Goal: Task Accomplishment & Management: Manage account settings

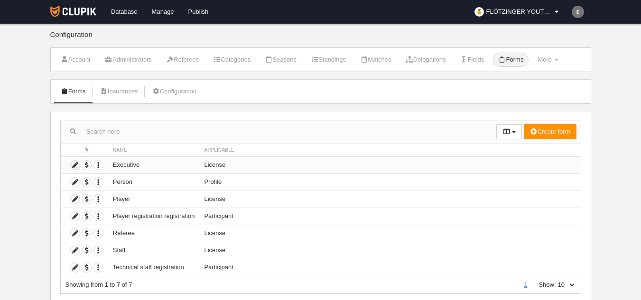
click at [71, 164] on icon at bounding box center [75, 165] width 9 height 9
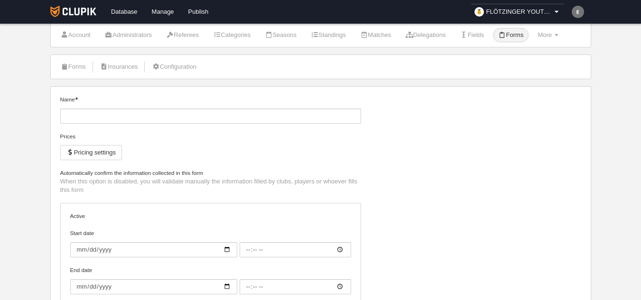
scroll to position [47, 0]
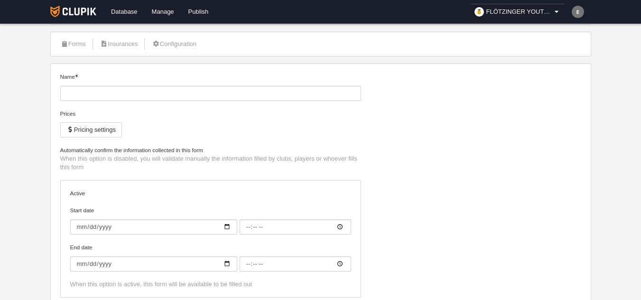
type input "Executive"
checkbox input "true"
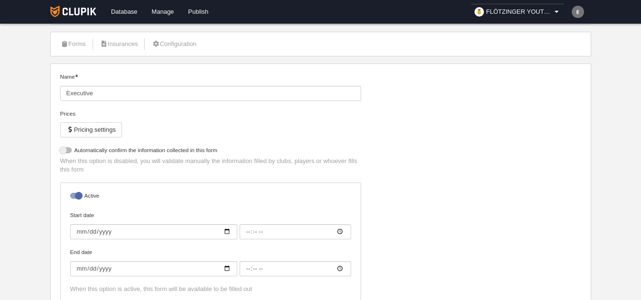
select select "selected"
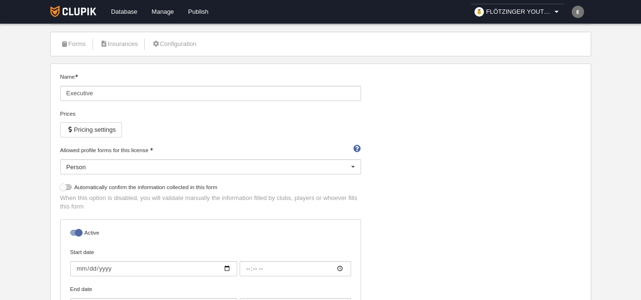
click at [65, 188] on div at bounding box center [65, 188] width 11 height 6
click at [65, 188] on input "checkbox" at bounding box center [64, 190] width 6 height 6
checkbox input "true"
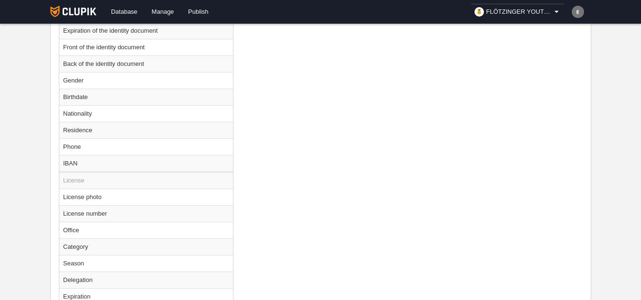
scroll to position [599, 0]
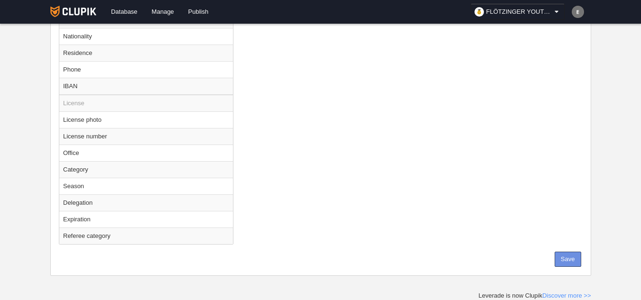
click at [563, 266] on button "Save" at bounding box center [568, 259] width 27 height 15
click at [563, 263] on form "Loading Save" at bounding box center [564, 259] width 34 height 15
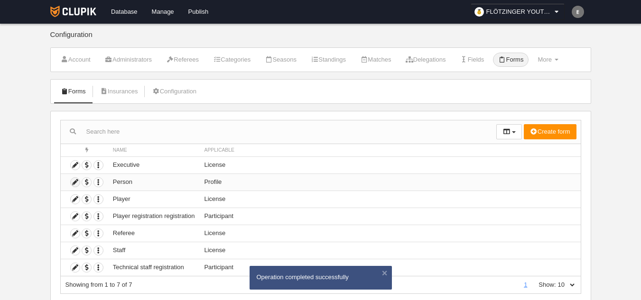
click at [73, 182] on icon at bounding box center [75, 182] width 9 height 9
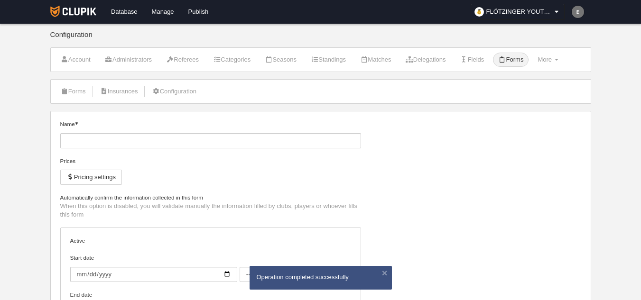
type input "Person"
checkbox input "true"
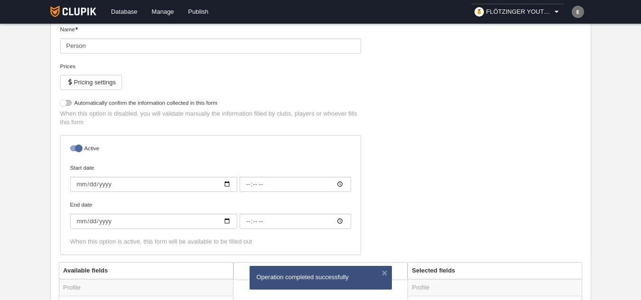
click at [62, 106] on div at bounding box center [65, 103] width 11 height 6
click at [62, 106] on input "checkbox" at bounding box center [64, 105] width 6 height 6
checkbox input "true"
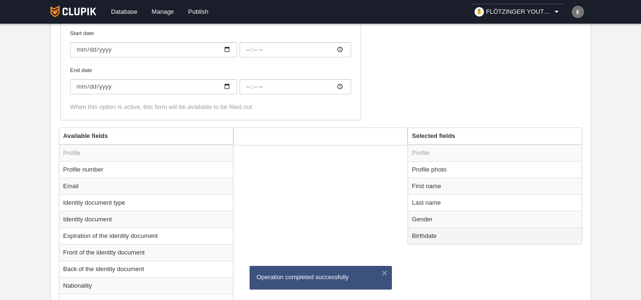
scroll to position [329, 0]
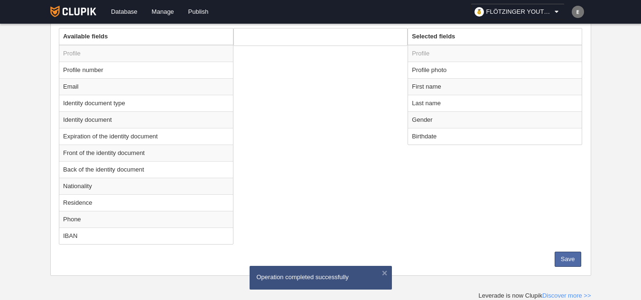
click at [567, 251] on div "Available fields Profile Profile number Email Identity document type Identity d…" at bounding box center [320, 140] width 528 height 224
click at [567, 255] on button "Save" at bounding box center [568, 259] width 27 height 15
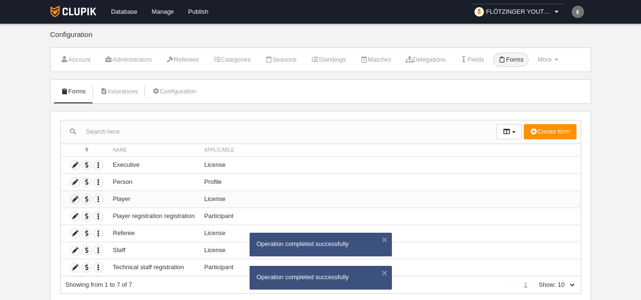
click at [75, 200] on icon at bounding box center [75, 199] width 9 height 9
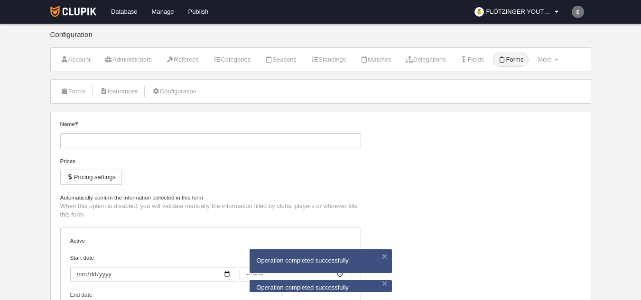
type input "Player"
checkbox input "true"
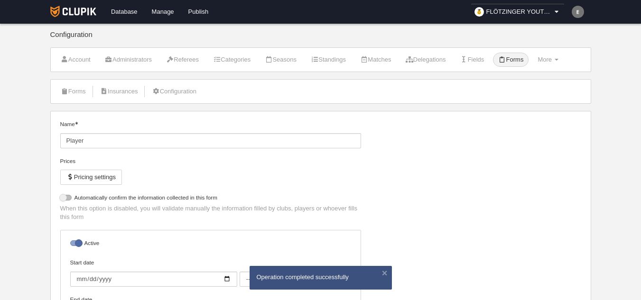
select select "selected"
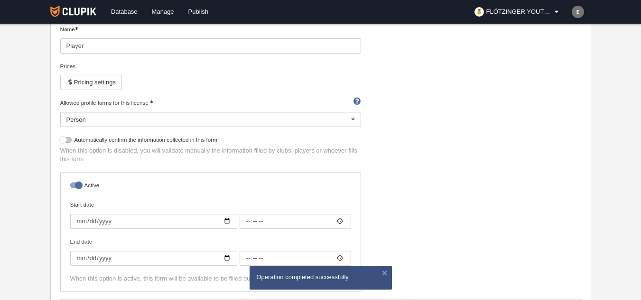
click at [65, 141] on div at bounding box center [65, 140] width 11 height 6
click at [65, 141] on input "checkbox" at bounding box center [64, 142] width 6 height 6
checkbox input "true"
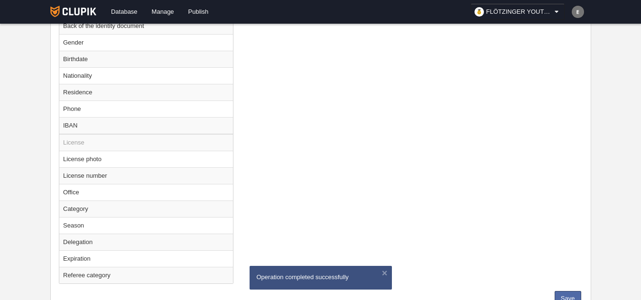
scroll to position [599, 0]
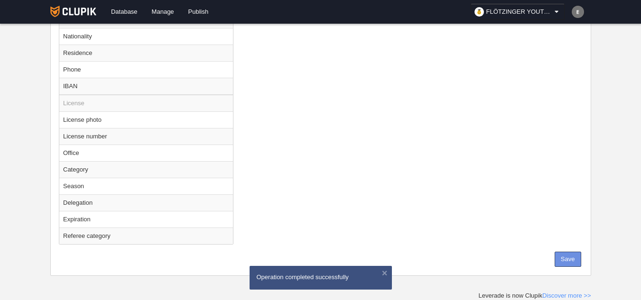
click at [559, 256] on button "Save" at bounding box center [568, 259] width 27 height 15
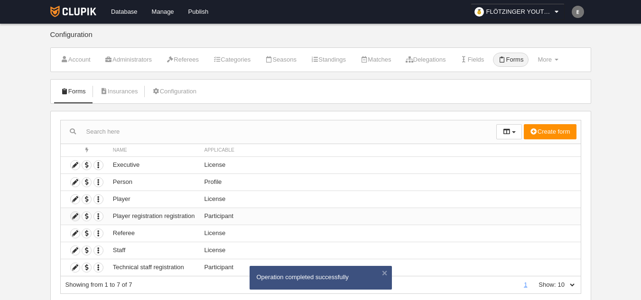
click at [75, 217] on icon at bounding box center [75, 216] width 9 height 9
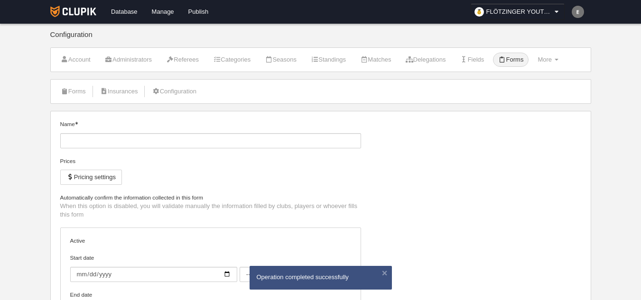
type input "Player registration registration"
checkbox input "true"
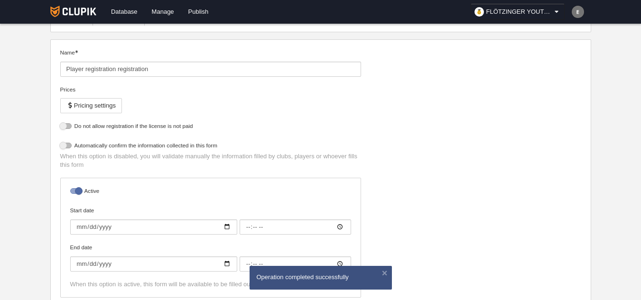
select select "selected"
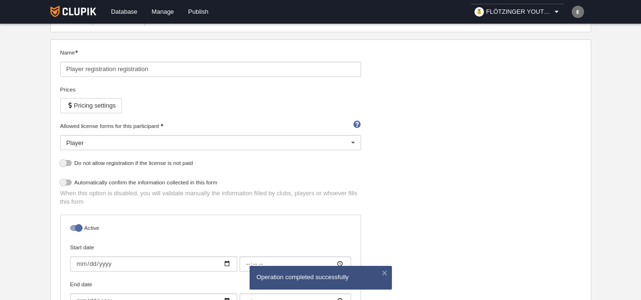
scroll to position [142, 0]
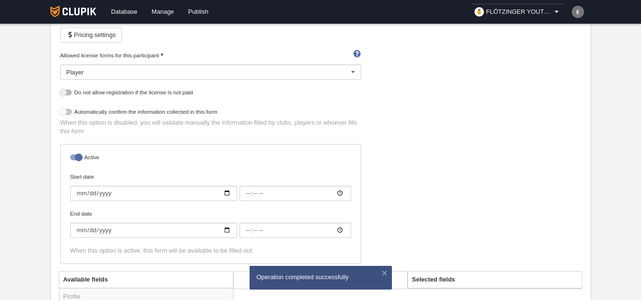
click at [65, 113] on div at bounding box center [65, 112] width 11 height 6
click at [65, 113] on input "checkbox" at bounding box center [64, 114] width 6 height 6
checkbox input "true"
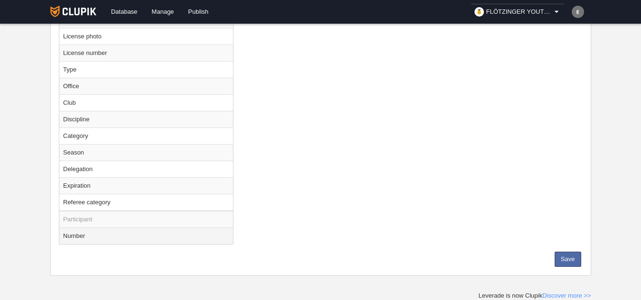
click at [101, 239] on td "Number" at bounding box center [146, 236] width 174 height 17
radio input "true"
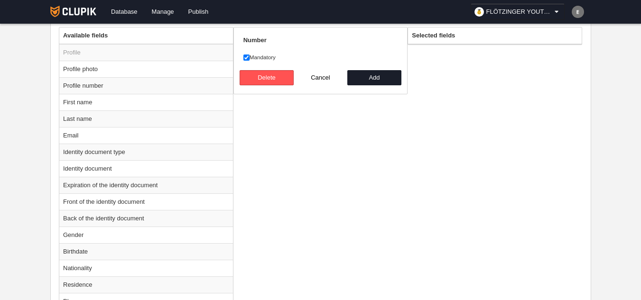
scroll to position [228, 0]
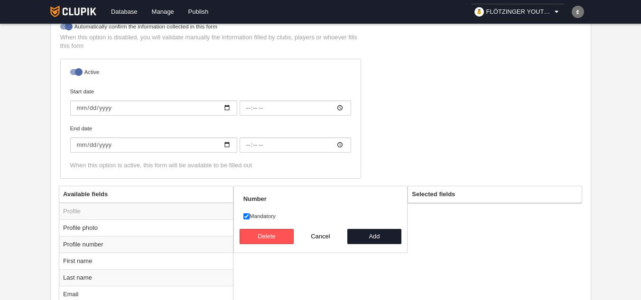
click at [265, 213] on label "Mandatory" at bounding box center [320, 216] width 155 height 9
click at [250, 213] on input "Mandatory" at bounding box center [246, 216] width 6 height 6
checkbox input "false"
drag, startPoint x: 361, startPoint y: 233, endPoint x: 389, endPoint y: 233, distance: 28.5
click at [362, 233] on button "Add" at bounding box center [374, 236] width 54 height 15
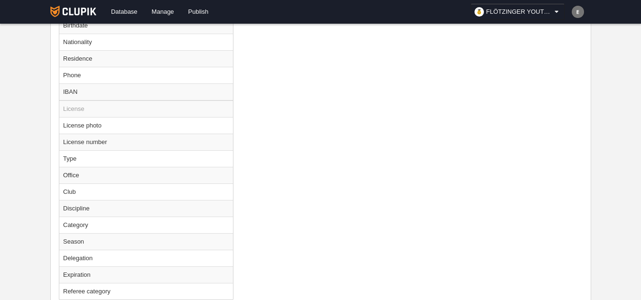
scroll to position [668, 0]
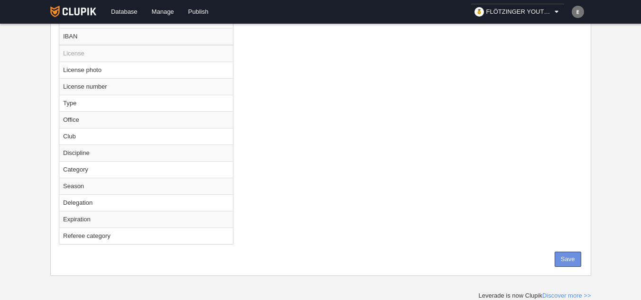
click at [561, 261] on button "Save" at bounding box center [568, 259] width 27 height 15
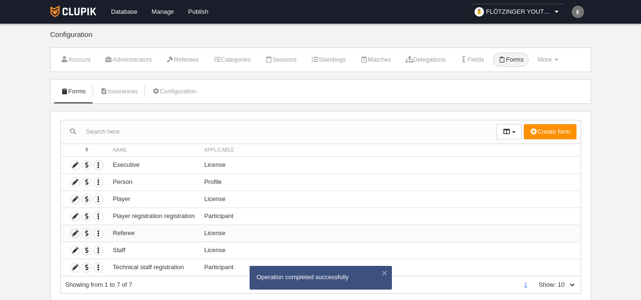
click at [72, 232] on icon at bounding box center [75, 233] width 9 height 9
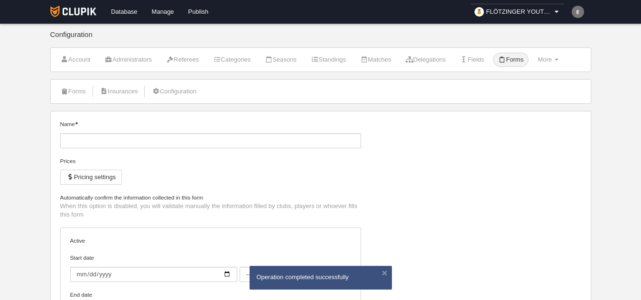
type input "Referee"
checkbox input "true"
select select "selected"
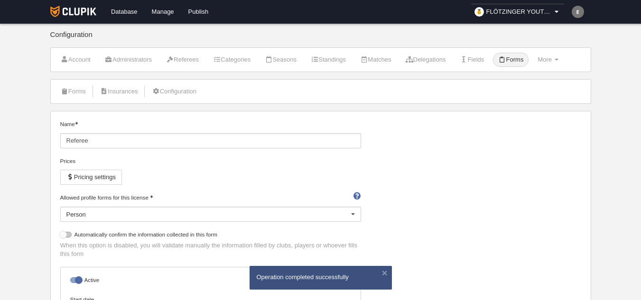
click at [64, 235] on div at bounding box center [65, 235] width 11 height 6
click at [64, 235] on input "checkbox" at bounding box center [64, 237] width 6 height 6
checkbox input "true"
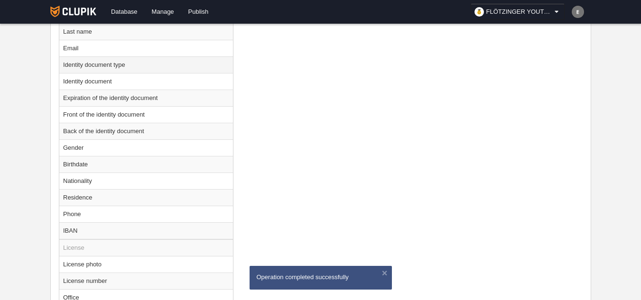
scroll to position [332, 0]
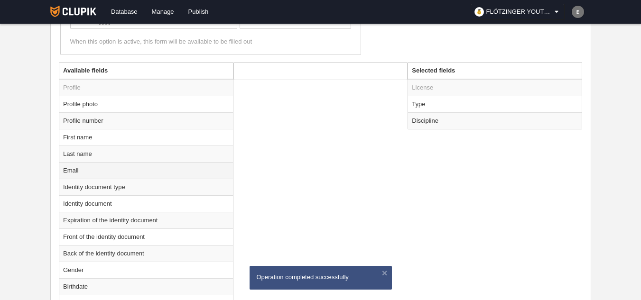
click at [90, 171] on td "Email" at bounding box center [146, 170] width 174 height 17
radio input "true"
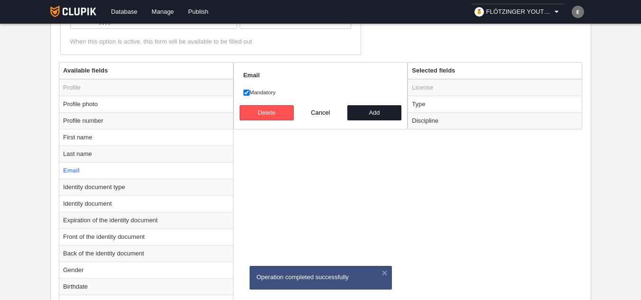
click at [258, 86] on form "Email Mandatory [GEOGRAPHIC_DATA] Cancel Add" at bounding box center [320, 95] width 155 height 49
click at [262, 88] on label "Mandatory" at bounding box center [320, 92] width 155 height 9
click at [250, 90] on input "Mandatory" at bounding box center [246, 93] width 6 height 6
checkbox input "false"
click at [369, 110] on button "Add" at bounding box center [374, 112] width 54 height 15
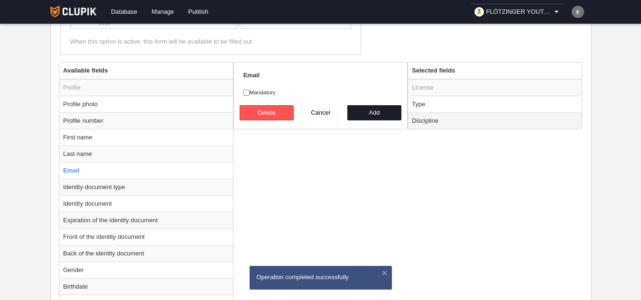
radio input "false"
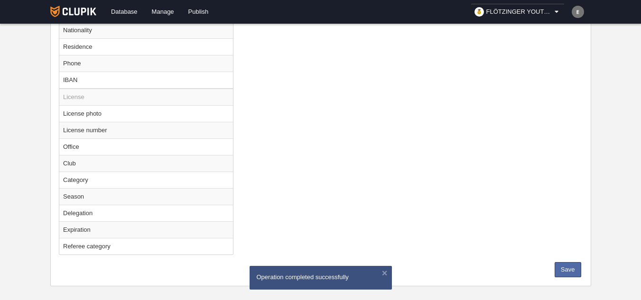
scroll to position [599, 0]
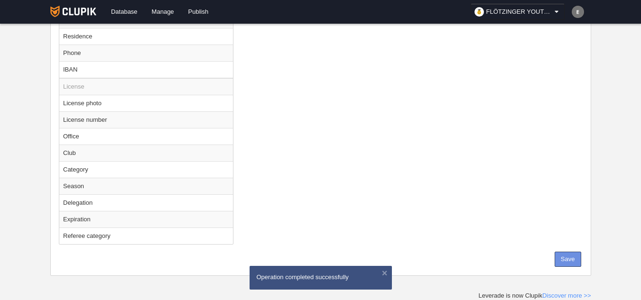
click at [564, 263] on button "Save" at bounding box center [568, 259] width 27 height 15
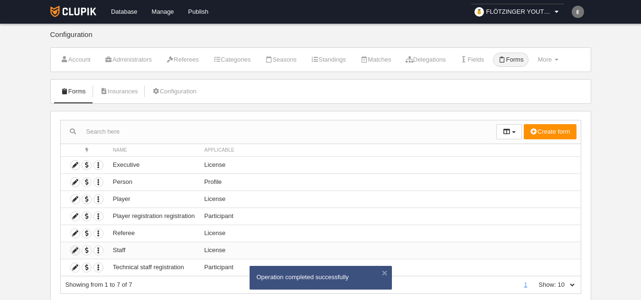
click at [75, 249] on icon at bounding box center [75, 250] width 9 height 9
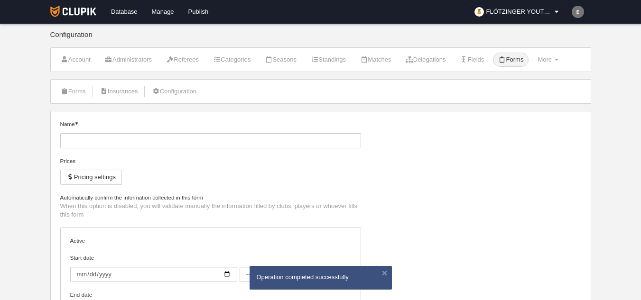
type input "Staff"
checkbox input "true"
select select "selected"
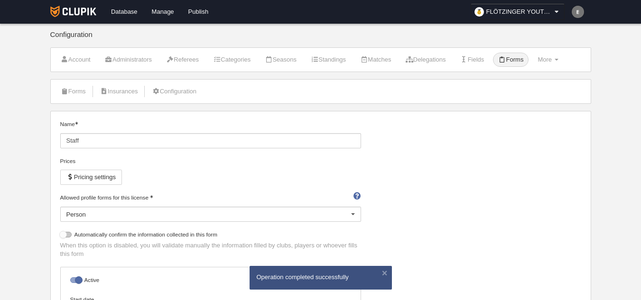
click at [63, 233] on div at bounding box center [65, 235] width 11 height 6
click at [63, 234] on input "checkbox" at bounding box center [64, 237] width 6 height 6
checkbox input "true"
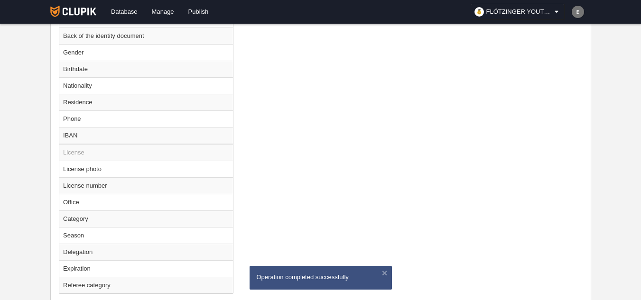
scroll to position [599, 0]
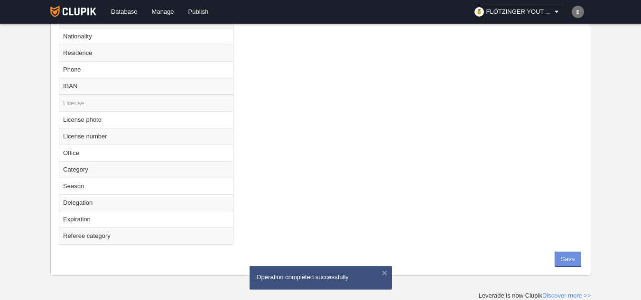
click at [561, 265] on button "Save" at bounding box center [568, 259] width 27 height 15
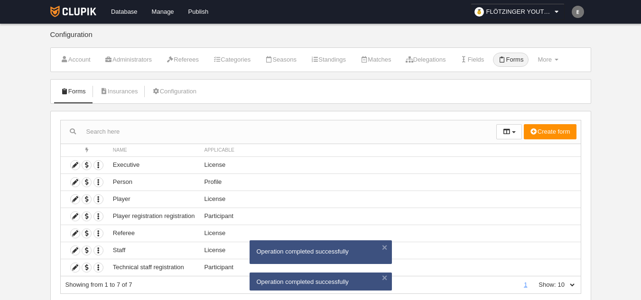
scroll to position [27, 0]
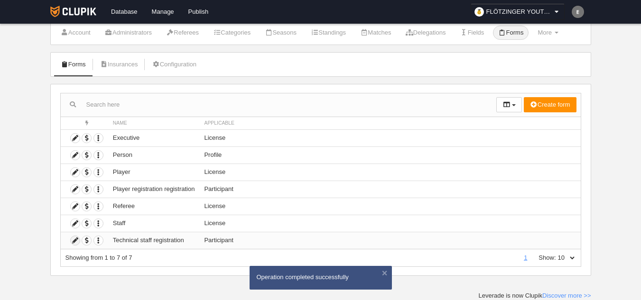
click at [75, 240] on icon at bounding box center [75, 240] width 9 height 9
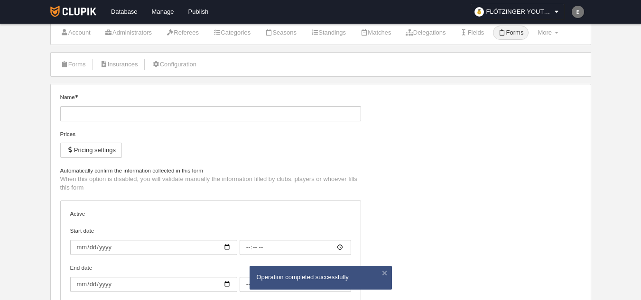
type input "Technical staff registration"
checkbox input "true"
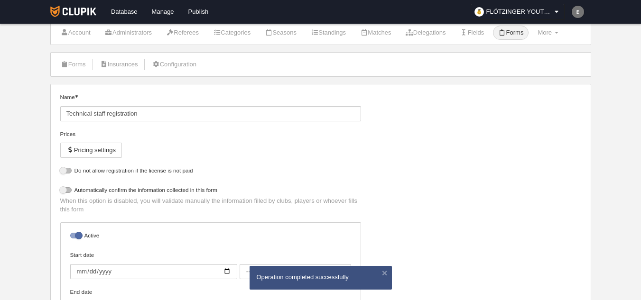
select select "selected"
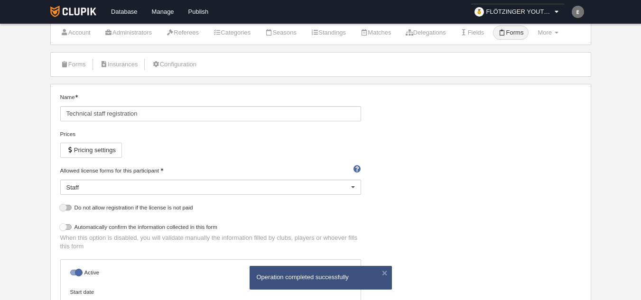
click at [66, 227] on div at bounding box center [65, 227] width 11 height 6
click at [66, 227] on input "checkbox" at bounding box center [64, 230] width 6 height 6
checkbox input "true"
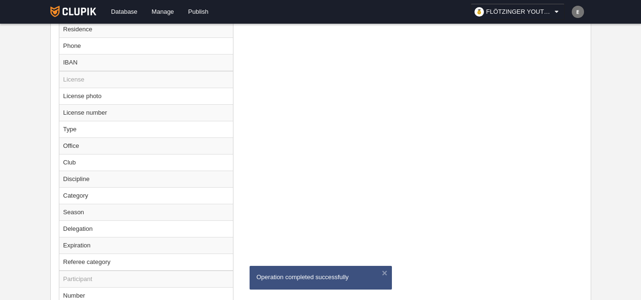
scroll to position [702, 0]
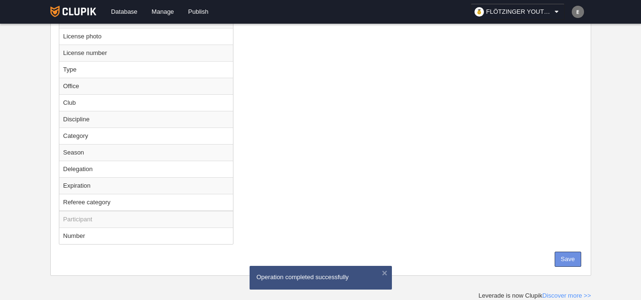
click at [579, 254] on button "Save" at bounding box center [568, 259] width 27 height 15
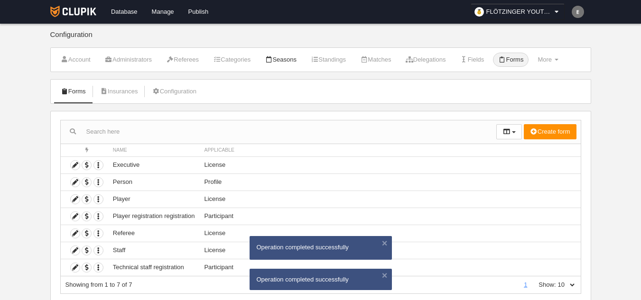
click at [291, 59] on link "Seasons" at bounding box center [280, 60] width 42 height 14
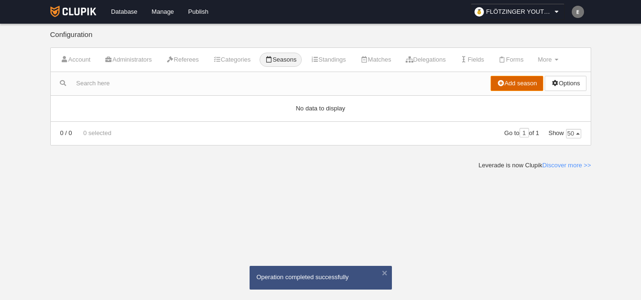
click at [490, 86] on link "Add season" at bounding box center [516, 83] width 53 height 15
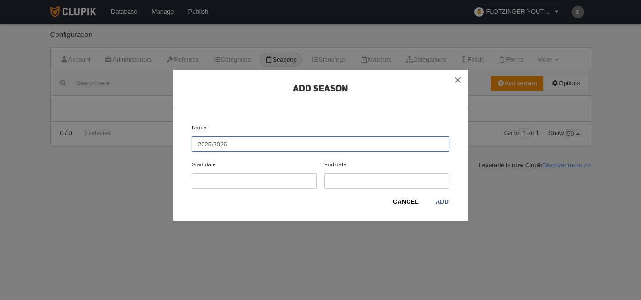
type input "2025/2026"
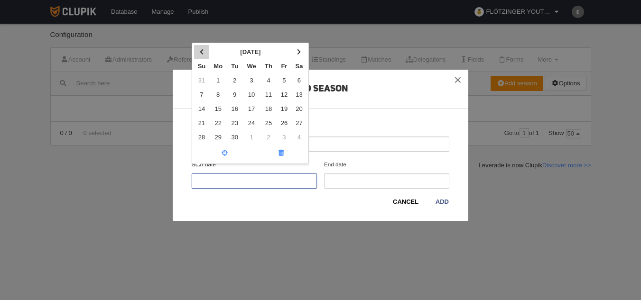
click at [206, 54] on th at bounding box center [201, 52] width 15 height 14
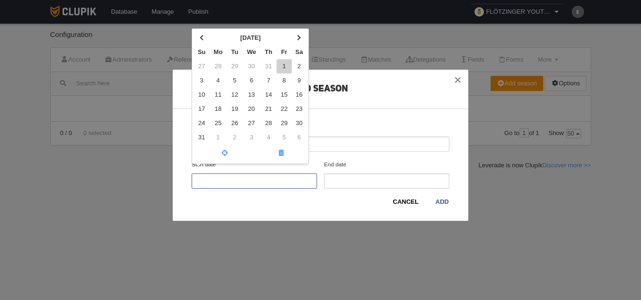
click at [279, 64] on td "1" at bounding box center [284, 66] width 15 height 14
type input "[DATE]"
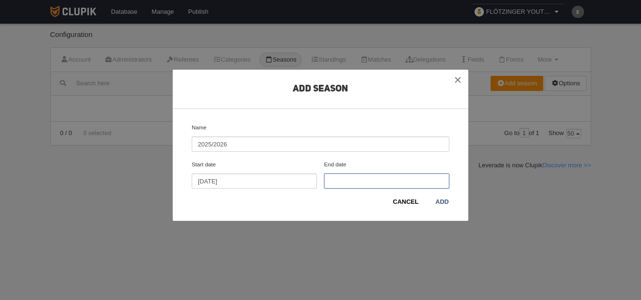
click at [368, 184] on input "End date" at bounding box center [386, 181] width 125 height 15
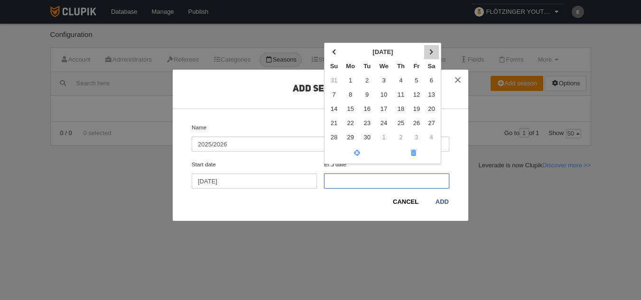
click at [427, 51] on th at bounding box center [431, 52] width 15 height 14
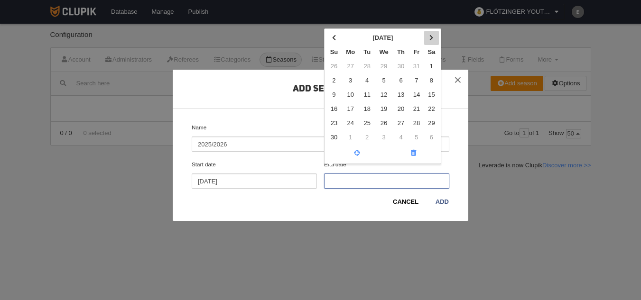
click at [429, 40] on th at bounding box center [431, 38] width 15 height 14
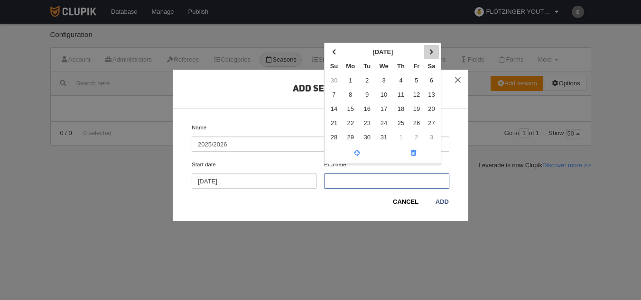
click at [430, 51] on span at bounding box center [431, 52] width 4 height 6
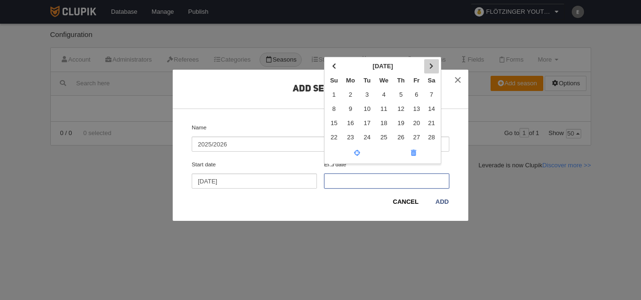
click at [431, 64] on span at bounding box center [431, 66] width 4 height 6
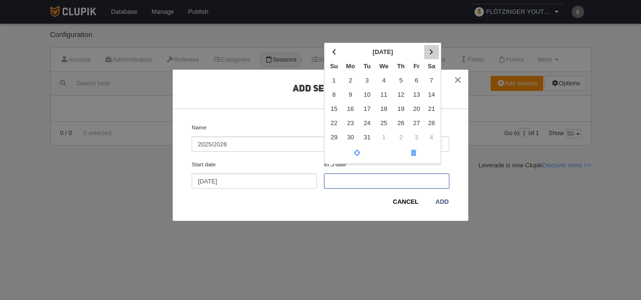
click at [431, 54] on span at bounding box center [431, 52] width 4 height 6
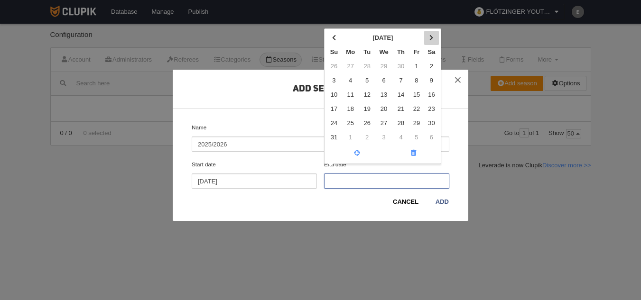
click at [430, 36] on span at bounding box center [431, 38] width 4 height 6
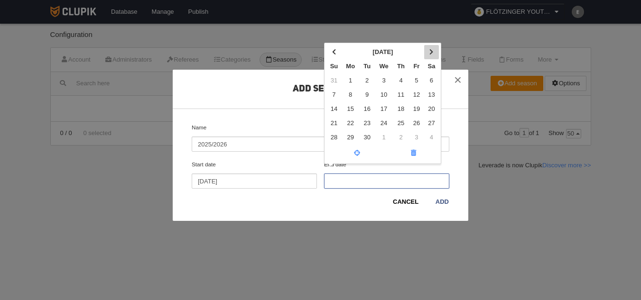
click at [430, 50] on span at bounding box center [431, 52] width 4 height 6
click at [416, 135] on td "31" at bounding box center [416, 137] width 15 height 14
type input "[DATE]"
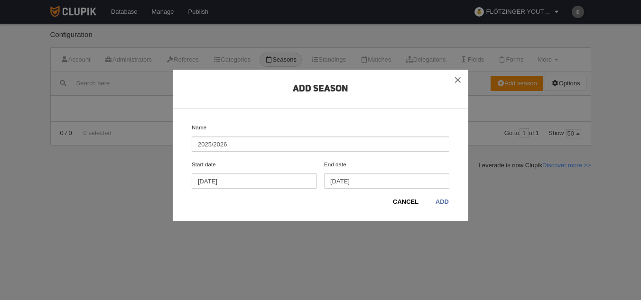
click at [438, 203] on link "Add" at bounding box center [442, 201] width 14 height 9
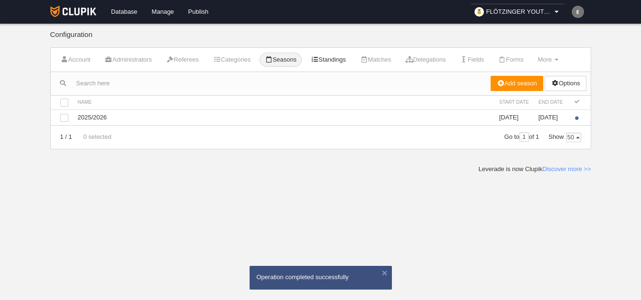
click at [340, 58] on link "Standings" at bounding box center [328, 60] width 46 height 14
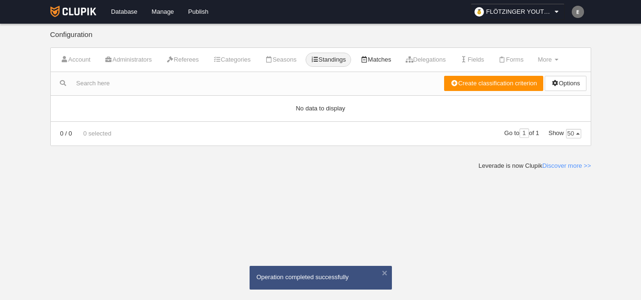
click at [396, 65] on link "Matches" at bounding box center [375, 60] width 41 height 14
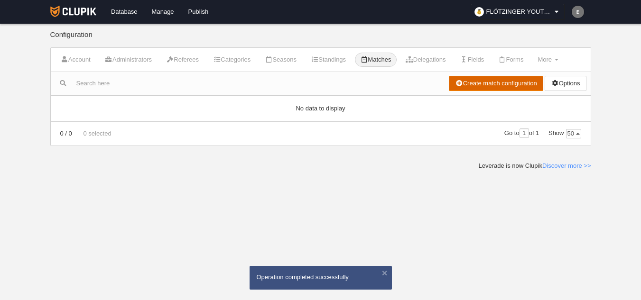
click at [458, 84] on icon at bounding box center [459, 83] width 8 height 6
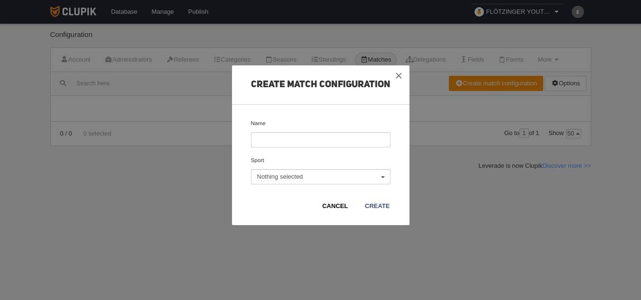
drag, startPoint x: 293, startPoint y: 189, endPoint x: 292, endPoint y: 172, distance: 17.6
click at [292, 190] on div "Create match configuration Name Sport Basketball Basketball 3x3 Nothing selecte…" at bounding box center [320, 145] width 139 height 131
click at [292, 172] on button "Nothing selected" at bounding box center [320, 176] width 139 height 15
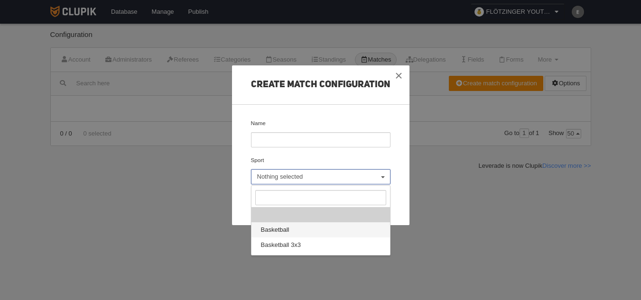
click at [277, 224] on link "Basketball" at bounding box center [320, 229] width 139 height 15
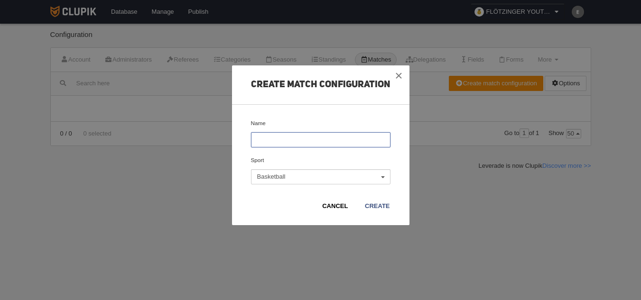
click at [277, 145] on input "Name" at bounding box center [320, 139] width 139 height 15
paste input "FLÖTZINGER YOUTH CUP"
type input "FLÖTZINGER YOUTH CUP"
click at [375, 199] on div "Cancel Create" at bounding box center [320, 202] width 139 height 18
click at [376, 204] on link "Create" at bounding box center [377, 206] width 26 height 9
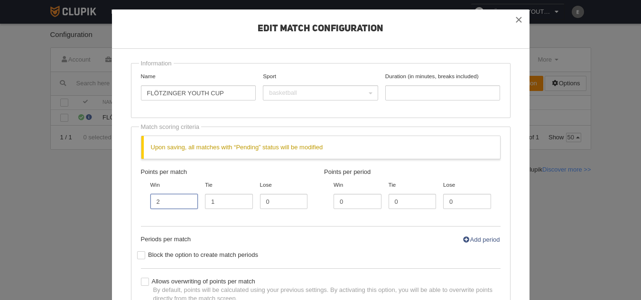
type input "2"
click at [187, 203] on input "2" at bounding box center [174, 201] width 48 height 15
click at [220, 201] on input "1" at bounding box center [229, 201] width 48 height 15
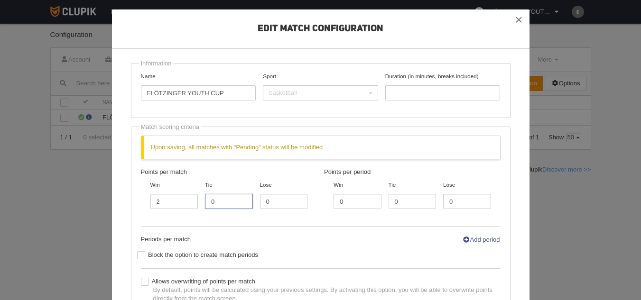
type input "0"
type input "1"
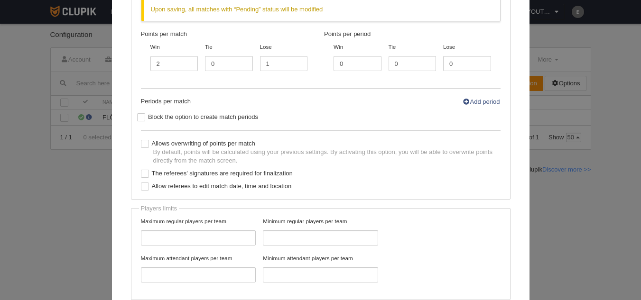
scroll to position [142, 0]
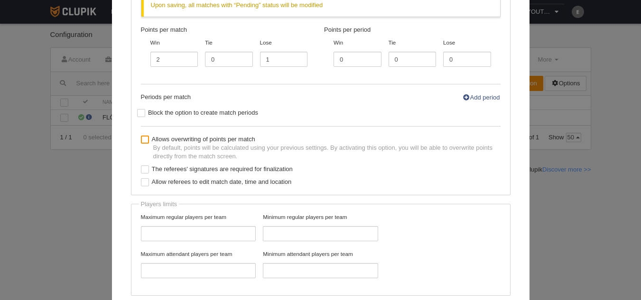
click at [143, 139] on div at bounding box center [145, 140] width 8 height 8
click at [143, 139] on input "Allows overwriting of points per match By default, points will be calculated us…" at bounding box center [145, 142] width 6 height 6
checkbox input "true"
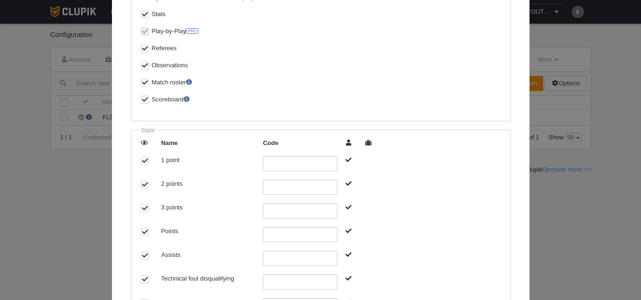
scroll to position [984, 0]
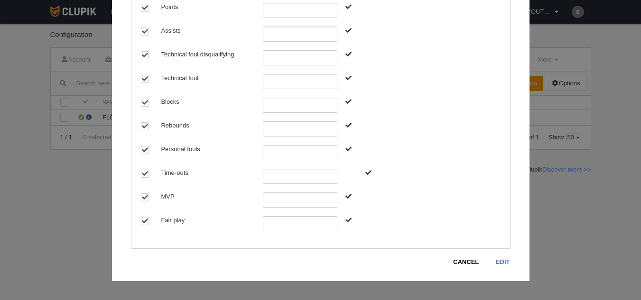
click at [496, 259] on link "Edit" at bounding box center [502, 262] width 15 height 9
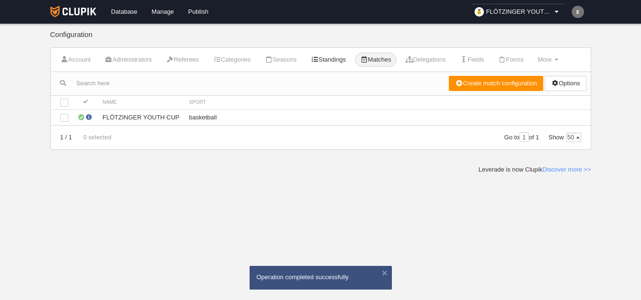
click at [333, 55] on link "Standings" at bounding box center [328, 60] width 46 height 14
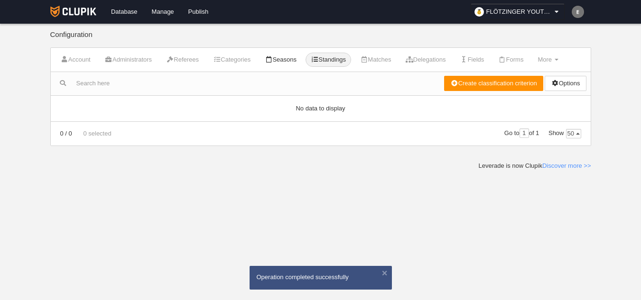
click at [294, 58] on link "Seasons" at bounding box center [280, 60] width 42 height 14
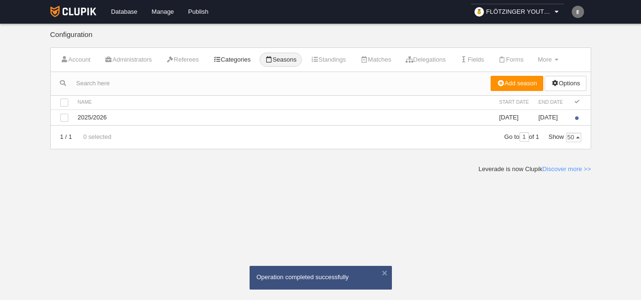
click at [242, 58] on link "Categories" at bounding box center [232, 60] width 48 height 14
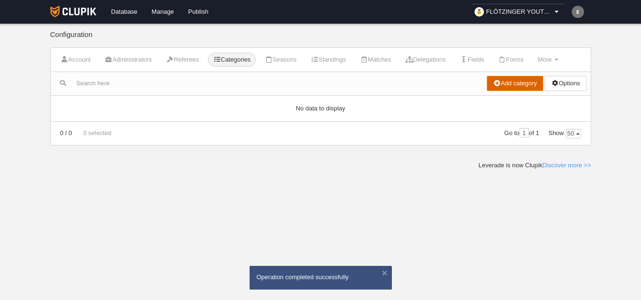
click at [511, 86] on link "Add category" at bounding box center [515, 83] width 56 height 15
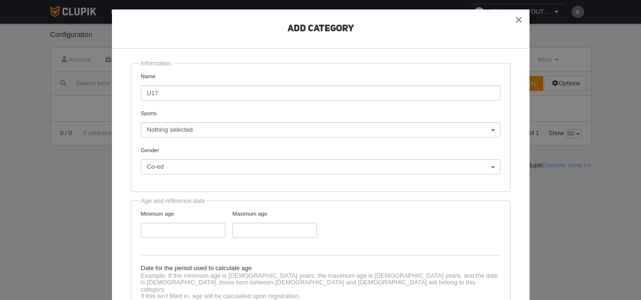
type input "U17"
click at [212, 126] on span "Nothing selected" at bounding box center [318, 130] width 342 height 9
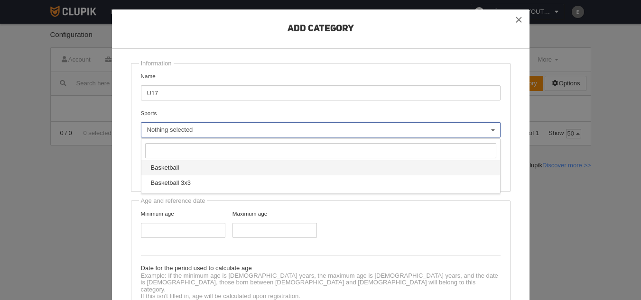
drag, startPoint x: 173, startPoint y: 171, endPoint x: 135, endPoint y: 172, distance: 37.5
click at [170, 171] on span "Basketball" at bounding box center [165, 168] width 28 height 9
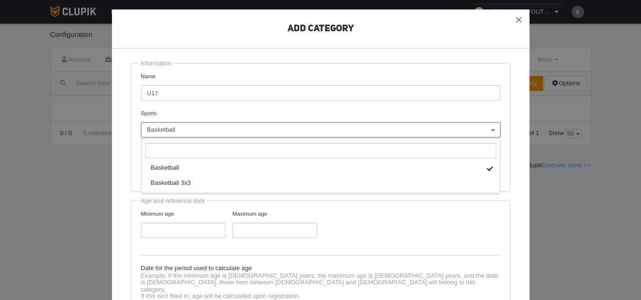
click at [123, 171] on div "Add Category Information Name U17 Sports Basketball Basketball 3x3 Basketball B…" at bounding box center [320, 197] width 417 height 377
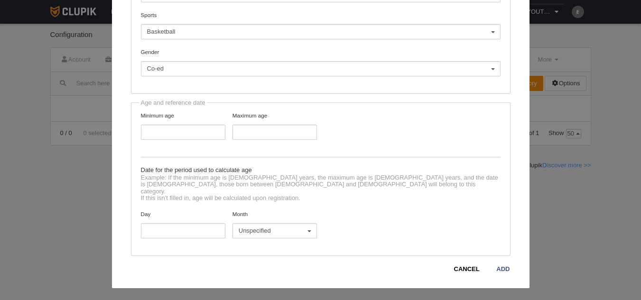
scroll to position [99, 0]
click at [507, 262] on div "Add Category Information Name U17 Sports Basketball Basketball 3x3 Basketball B…" at bounding box center [320, 99] width 417 height 377
click at [498, 264] on link "Add" at bounding box center [503, 268] width 14 height 9
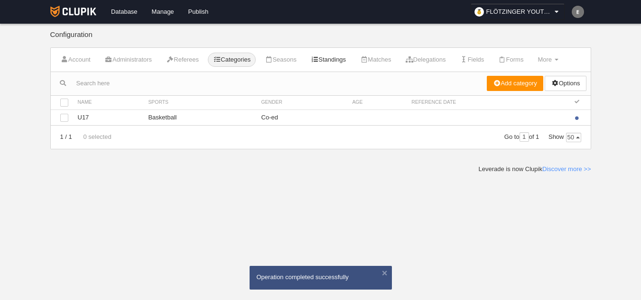
click at [328, 58] on link "Standings" at bounding box center [328, 60] width 46 height 14
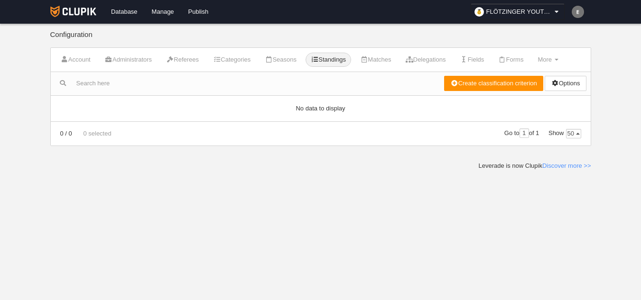
click at [598, 213] on body "Database [GEOGRAPHIC_DATA] Publish FLÖTZINGER YOUTH CUP General settings Go to …" at bounding box center [320, 150] width 641 height 300
drag, startPoint x: 72, startPoint y: 15, endPoint x: 77, endPoint y: 20, distance: 7.4
click at [77, 20] on link at bounding box center [73, 12] width 53 height 24
click at [164, 16] on link "Manage" at bounding box center [163, 12] width 37 height 24
